Goal: Task Accomplishment & Management: Use online tool/utility

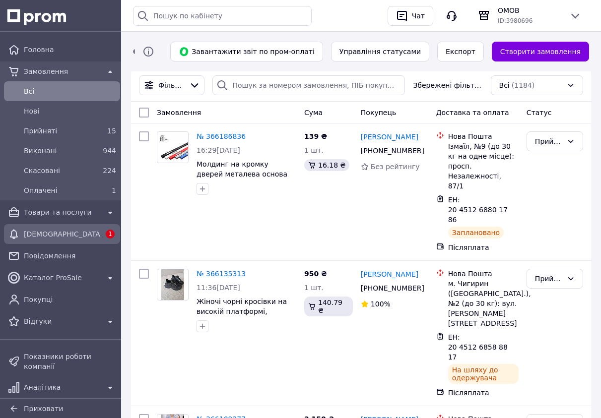
click at [89, 231] on span "[DEMOGRAPHIC_DATA]" at bounding box center [62, 234] width 76 height 10
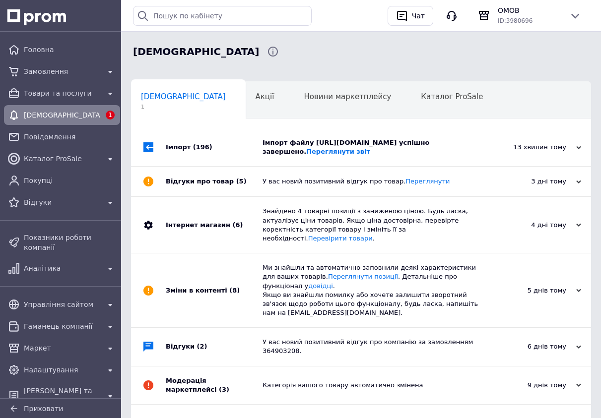
scroll to position [0, 5]
click at [323, 150] on div "Імпорт файлу [URL][DOMAIN_NAME] успішно завершено. Переглянути звіт" at bounding box center [371, 147] width 219 height 18
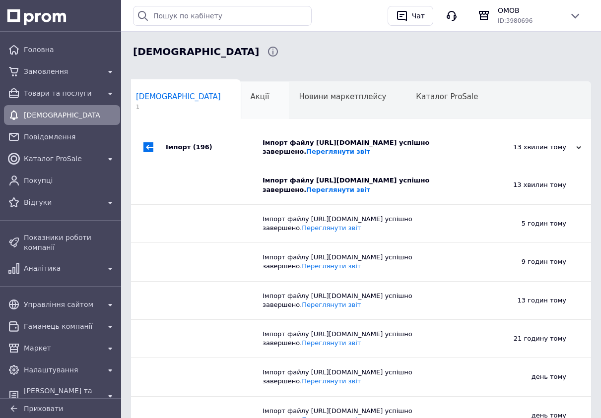
click at [241, 91] on div "Акції 0" at bounding box center [265, 101] width 49 height 38
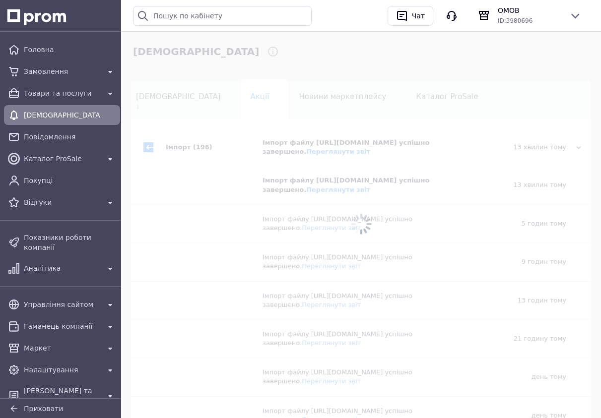
scroll to position [0, 41]
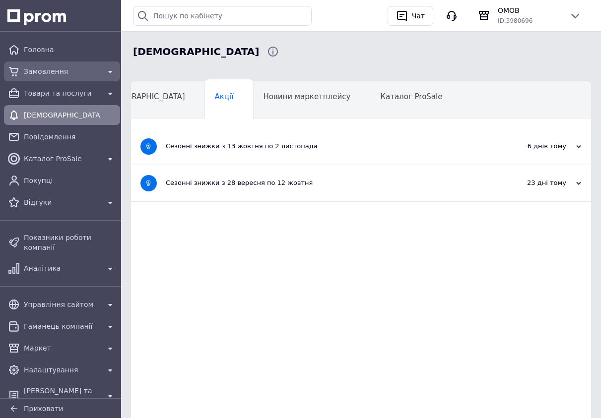
click at [92, 64] on div "Замовлення" at bounding box center [62, 72] width 112 height 16
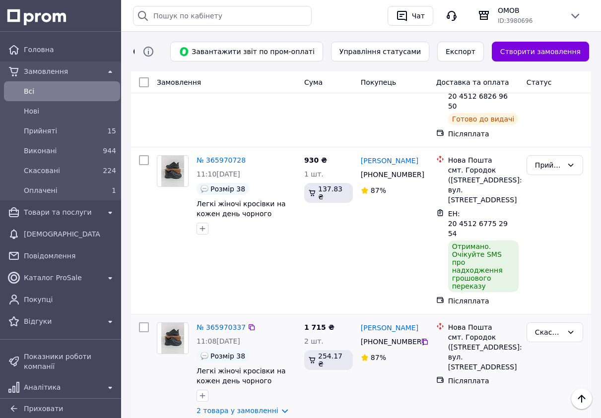
scroll to position [417, 0]
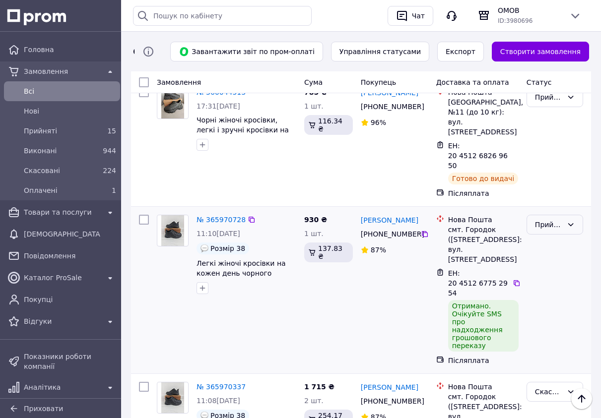
click at [550, 219] on div "Прийнято" at bounding box center [549, 224] width 28 height 11
click at [559, 185] on li "Виконано" at bounding box center [555, 187] width 56 height 18
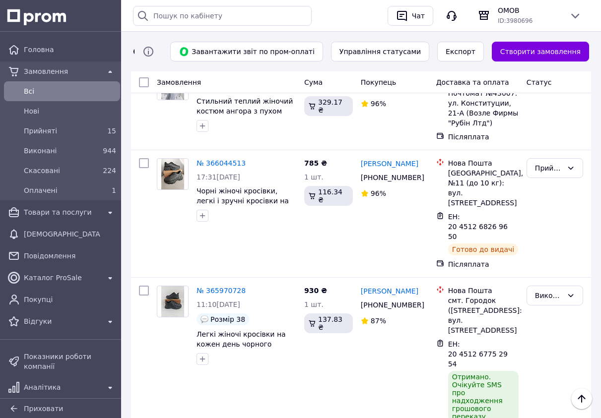
scroll to position [357, 0]
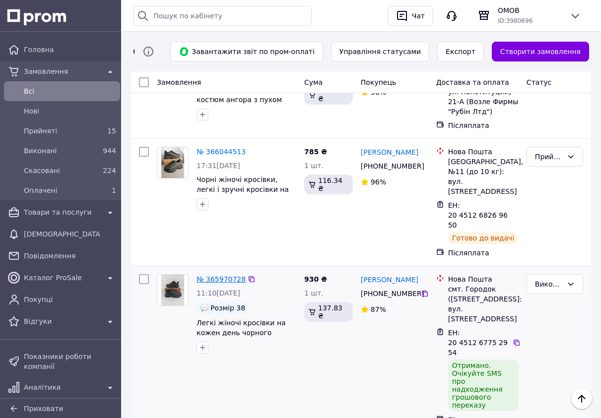
click at [221, 275] on link "№ 365970728" at bounding box center [221, 279] width 49 height 8
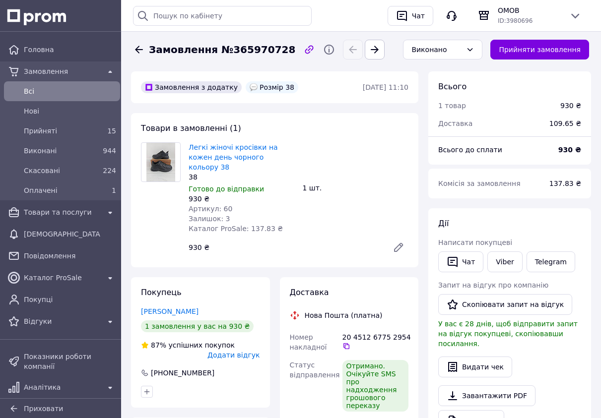
click at [76, 90] on span "Всi" at bounding box center [70, 91] width 92 height 10
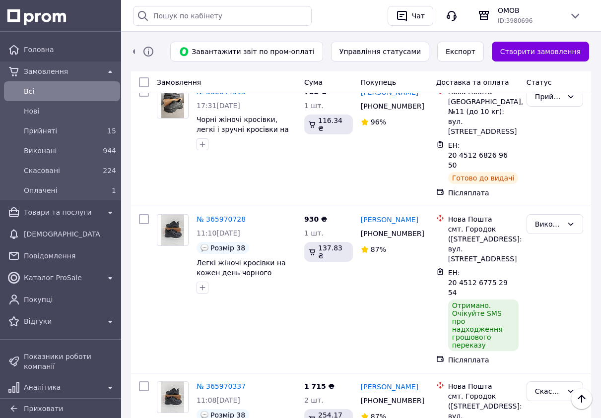
scroll to position [417, 0]
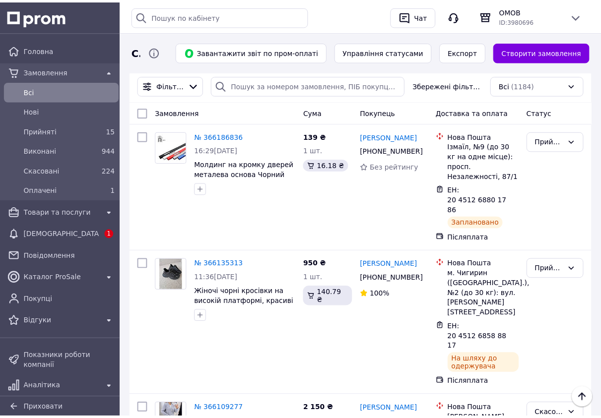
scroll to position [417, 0]
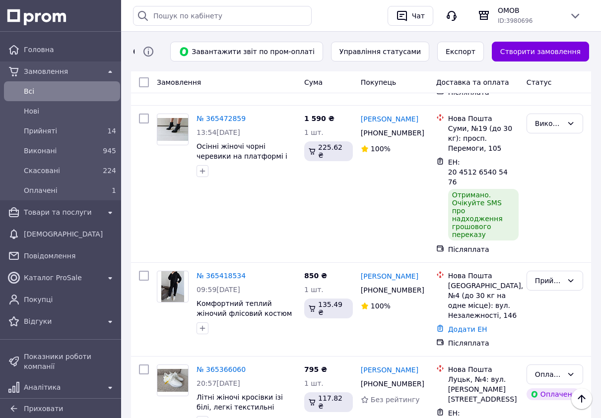
scroll to position [1727, 0]
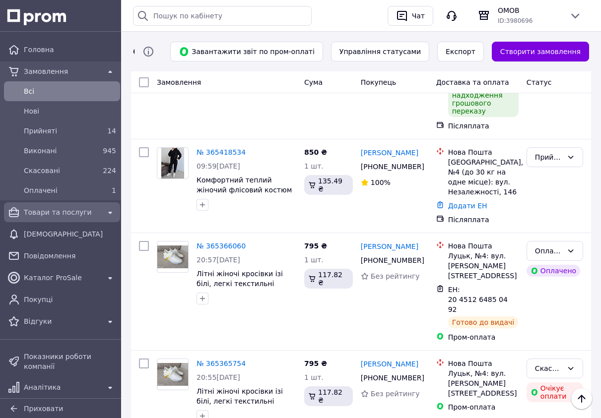
click at [32, 209] on span "Товари та послуги" at bounding box center [62, 212] width 76 height 10
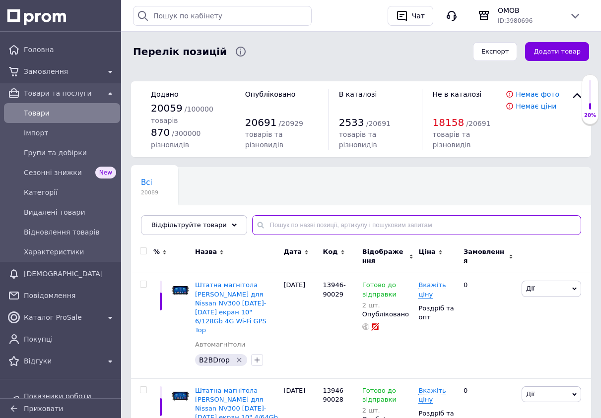
paste input "https://cs3924566.prom.ua/products_feed.xml?hash_tag=bba9265b8d800f2055dcfd083e…"
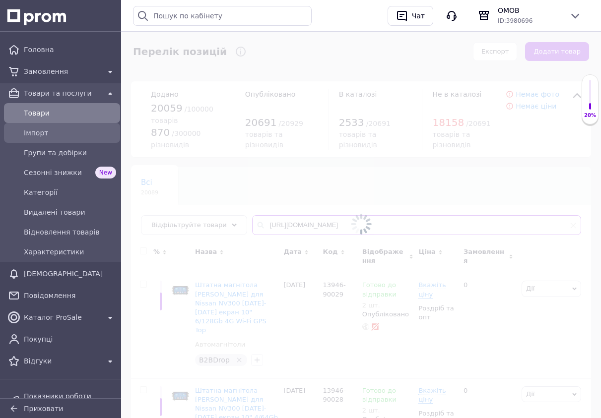
type input "https://cs3924566.prom.ua/products_feed.xml?hash_tag=bba9265b8d800f2055dcfd083e…"
click at [63, 136] on span "Імпорт" at bounding box center [70, 133] width 92 height 10
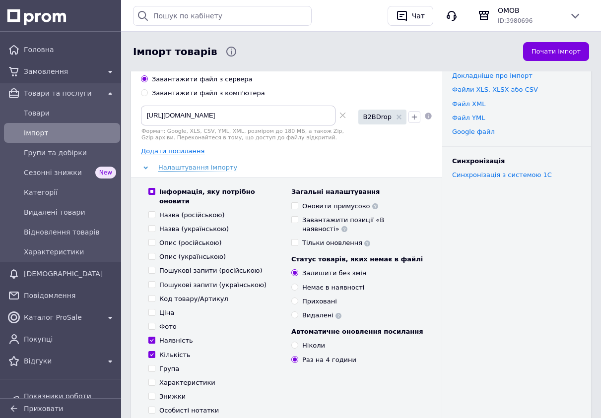
scroll to position [60, 0]
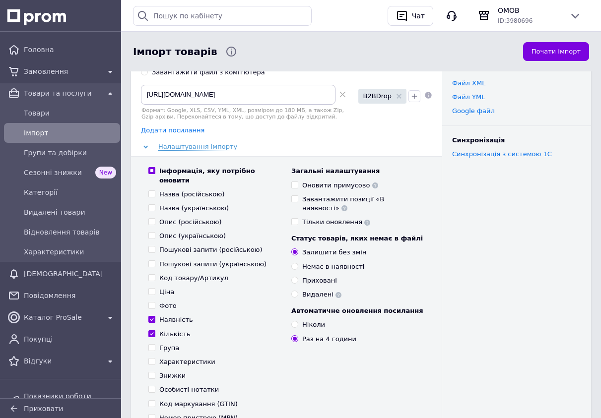
click at [181, 133] on span "Додати посилання" at bounding box center [173, 131] width 64 height 8
radio input "true"
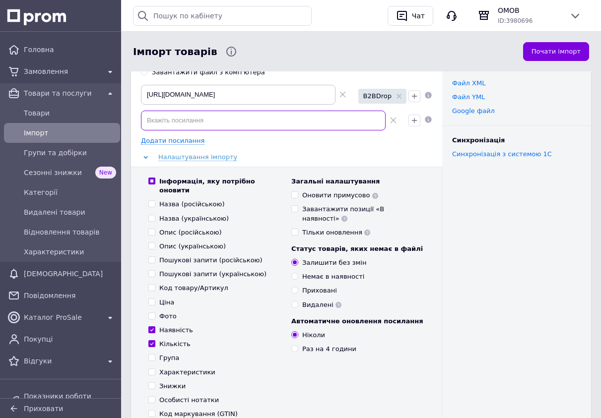
paste input "https://cs3924566.prom.ua/products_feed.xml?hash_tag=bba9265b8d800f2055dcfd083e…"
type input "https://cs3924566.prom.ua/products_feed.xml?hash_tag=bba9265b8d800f2055dcfd083e…"
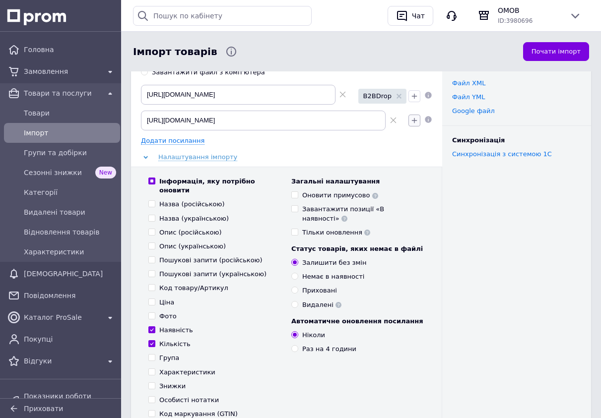
click at [411, 117] on icon "button" at bounding box center [414, 121] width 8 height 8
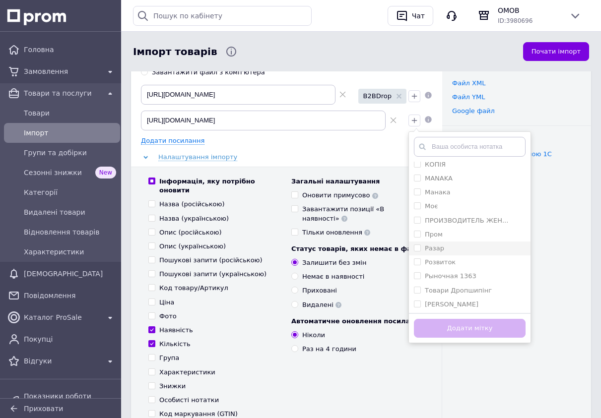
scroll to position [340, 0]
click at [441, 290] on label "Филатова" at bounding box center [452, 289] width 54 height 7
checkbox input "true"
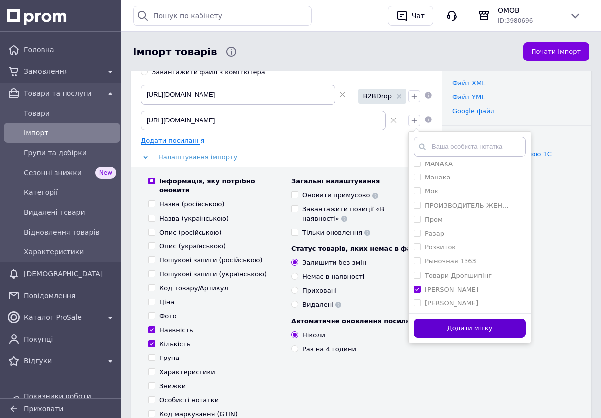
click at [464, 331] on button "Додати мітку" at bounding box center [470, 328] width 112 height 19
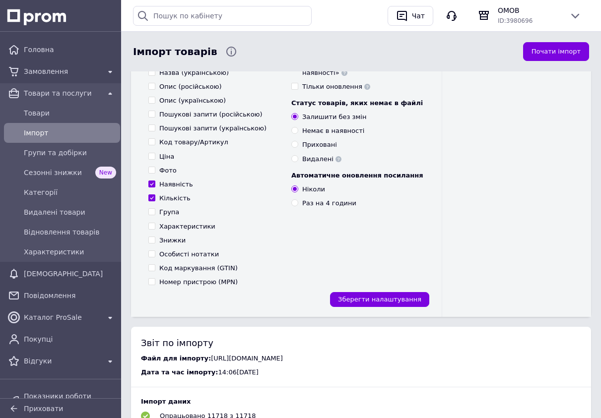
scroll to position [238, 0]
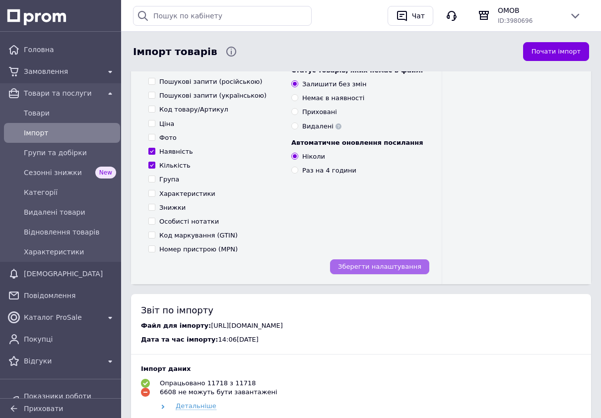
click at [379, 263] on span "Зберегти налаштування" at bounding box center [379, 266] width 83 height 7
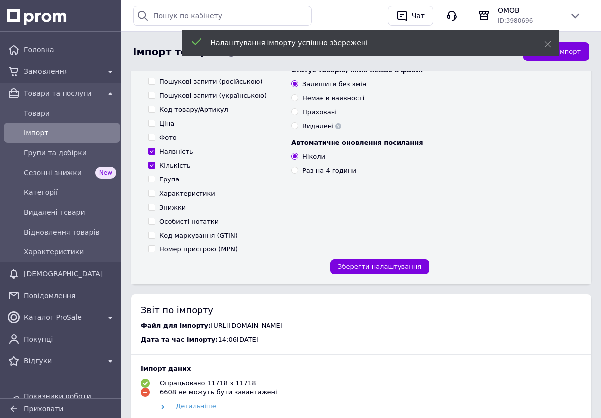
click at [298, 166] on label "Раз на 4 години" at bounding box center [323, 170] width 65 height 9
click at [298, 167] on input "Раз на 4 години" at bounding box center [294, 170] width 6 height 6
radio input "true"
click at [384, 263] on span "Зберегти налаштування" at bounding box center [379, 266] width 83 height 7
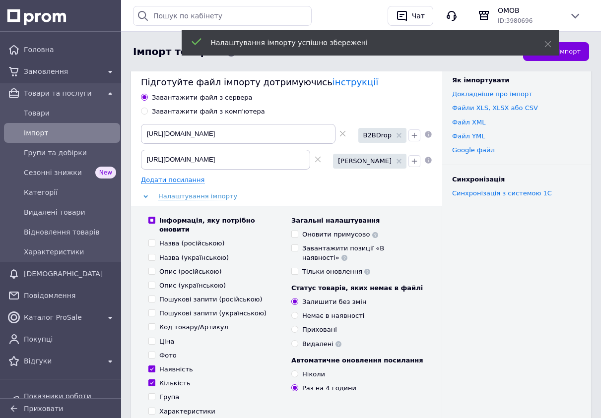
scroll to position [0, 0]
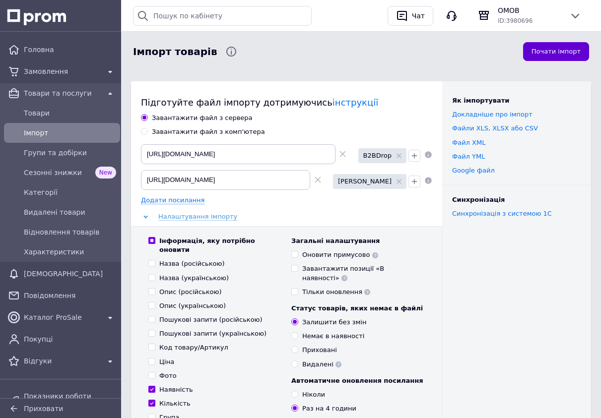
click at [546, 54] on button "Почати імпорт" at bounding box center [556, 51] width 66 height 19
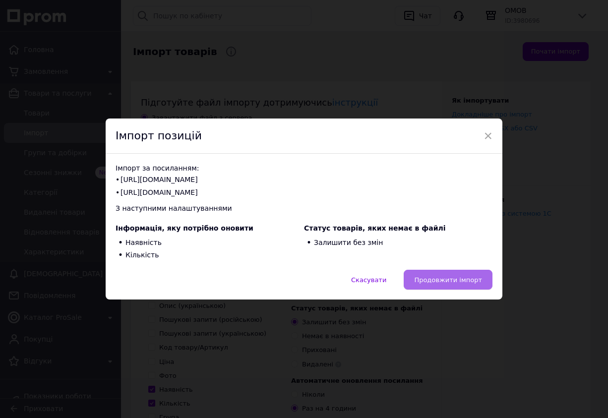
click at [445, 283] on span "Продовжити імпорт" at bounding box center [448, 279] width 68 height 7
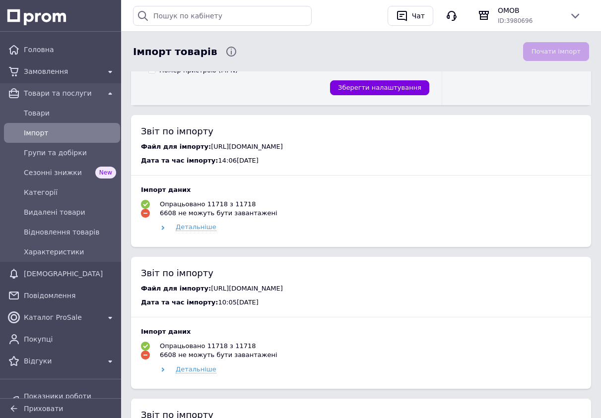
scroll to position [417, 0]
